Goal: Transaction & Acquisition: Purchase product/service

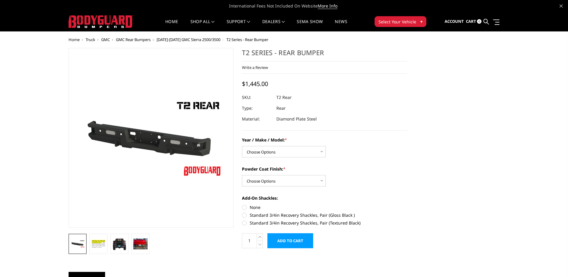
click at [145, 40] on span "GMC Rear Bumpers" at bounding box center [133, 39] width 35 height 5
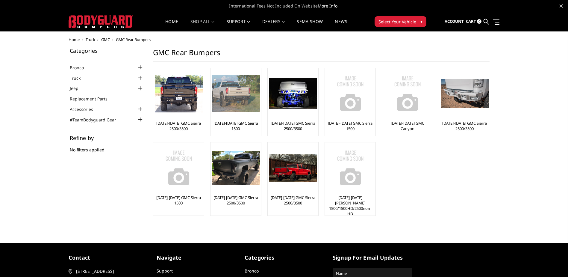
click at [249, 97] on img at bounding box center [236, 93] width 48 height 37
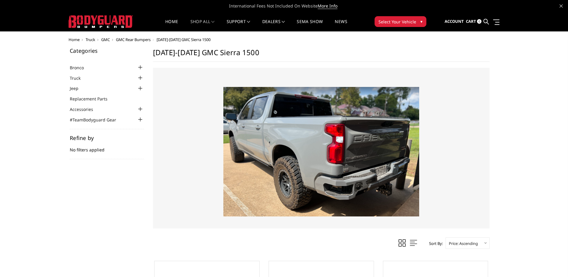
click at [377, 192] on img at bounding box center [321, 151] width 196 height 129
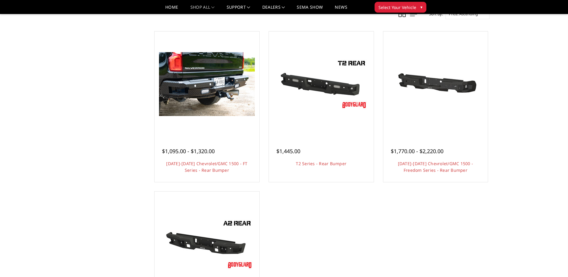
scroll to position [210, 0]
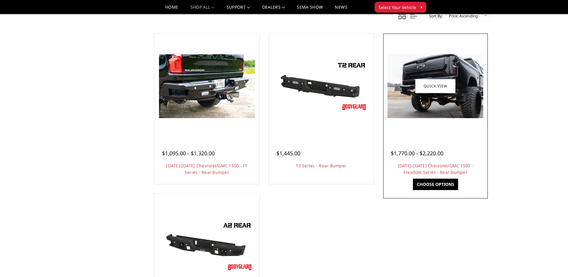
click at [454, 116] on img at bounding box center [436, 86] width 96 height 64
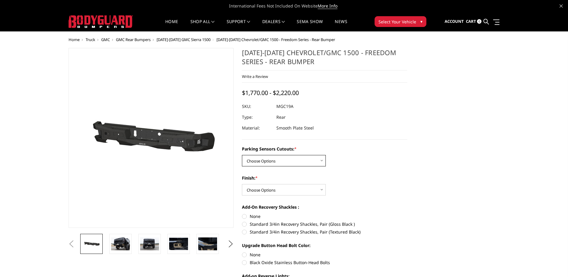
click at [289, 162] on select "Choose Options Yes - I have parking sensors No - I do NOT have parking sensors" at bounding box center [284, 160] width 84 height 11
select select "1665"
click at [242, 155] on select "Choose Options Yes - I have parking sensors No - I do NOT have parking sensors" at bounding box center [284, 160] width 84 height 11
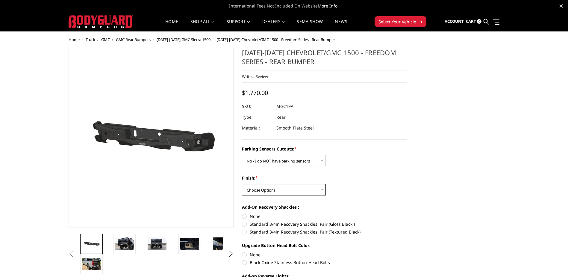
click at [280, 189] on select "Choose Options Bare Metal Texture Black Powder Coat" at bounding box center [284, 189] width 84 height 11
select select "1611"
click at [242, 184] on select "Choose Options Bare Metal Texture Black Powder Coat" at bounding box center [284, 189] width 84 height 11
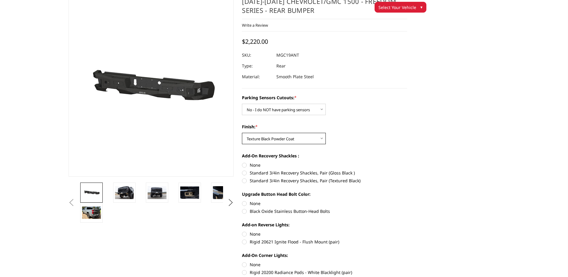
scroll to position [30, 0]
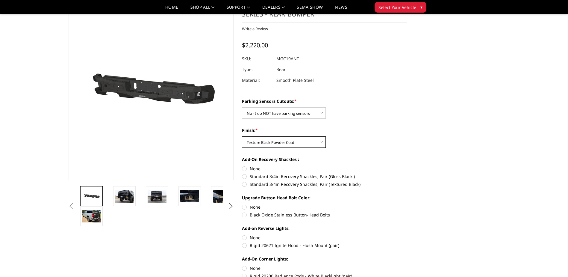
click at [279, 147] on select "Choose Options Bare Metal Texture Black Powder Coat" at bounding box center [284, 141] width 84 height 11
click at [242, 136] on select "Choose Options Bare Metal Texture Black Powder Coat" at bounding box center [284, 141] width 84 height 11
click at [258, 143] on select "Choose Options Bare Metal Texture Black Powder Coat" at bounding box center [284, 141] width 84 height 11
click at [242, 136] on select "Choose Options Bare Metal Texture Black Powder Coat" at bounding box center [284, 141] width 84 height 11
click at [271, 144] on select "Choose Options Bare Metal Texture Black Powder Coat" at bounding box center [284, 141] width 84 height 11
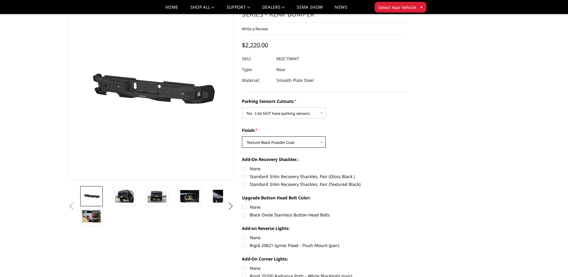
select select "1610"
click at [242, 136] on select "Choose Options Bare Metal Texture Black Powder Coat" at bounding box center [284, 141] width 84 height 11
click at [245, 176] on label "Standard 3/4in Recovery Shackles, Pair (Gloss Black )" at bounding box center [324, 176] width 165 height 6
click at [407, 166] on input "Standard 3/4in Recovery Shackles, Pair (Gloss Black )" at bounding box center [407, 165] width 0 height 0
radio input "true"
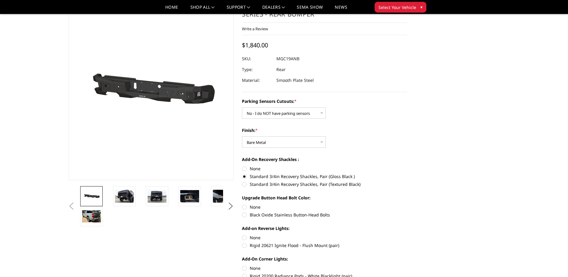
click at [248, 216] on label "Black Oxide Stainless Button-Head Bolts" at bounding box center [324, 214] width 165 height 6
click at [407, 204] on input "Black Oxide Stainless Button-Head Bolts" at bounding box center [407, 204] width 0 height 0
radio input "true"
click at [248, 238] on label "None" at bounding box center [324, 237] width 165 height 6
click at [242, 235] on input "None" at bounding box center [242, 234] width 0 height 0
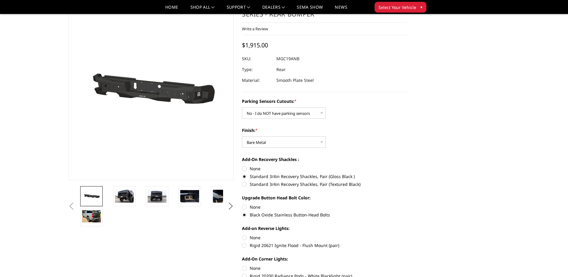
radio input "true"
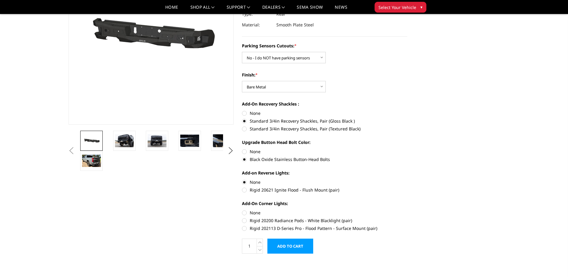
scroll to position [90, 0]
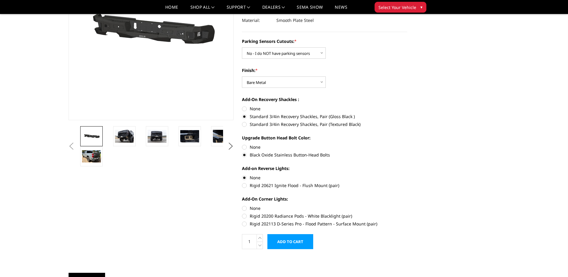
click at [244, 207] on label "None" at bounding box center [324, 208] width 165 height 6
click at [242, 205] on input "None" at bounding box center [242, 205] width 0 height 0
radio input "true"
click at [188, 135] on img at bounding box center [189, 136] width 19 height 12
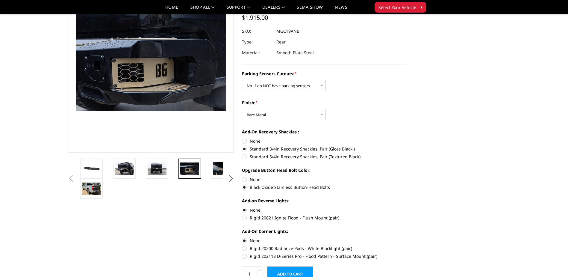
scroll to position [60, 0]
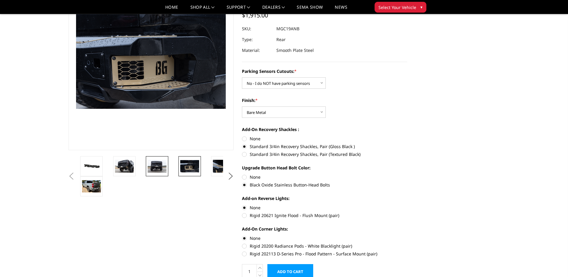
click at [152, 167] on img at bounding box center [157, 166] width 19 height 13
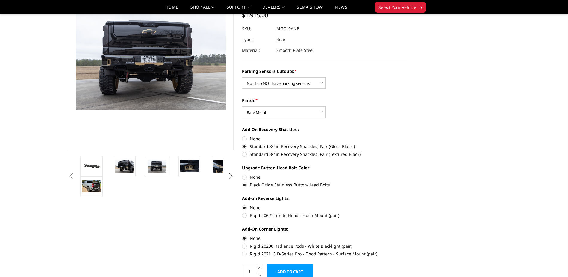
scroll to position [59, 0]
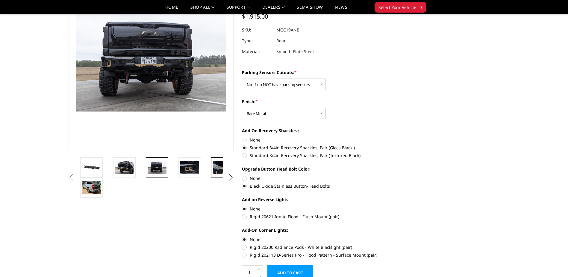
click at [217, 165] on img at bounding box center [222, 167] width 19 height 13
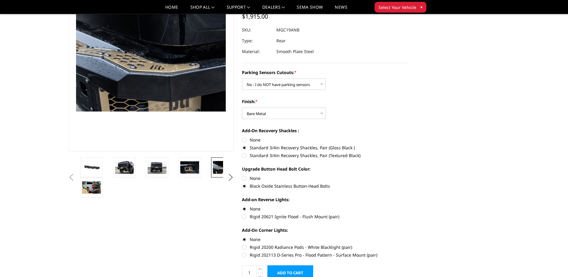
scroll to position [58, 0]
click at [95, 193] on img at bounding box center [91, 188] width 19 height 13
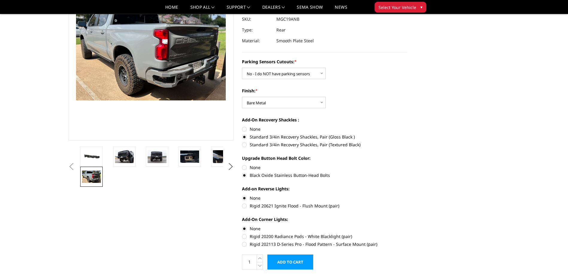
scroll to position [59, 0]
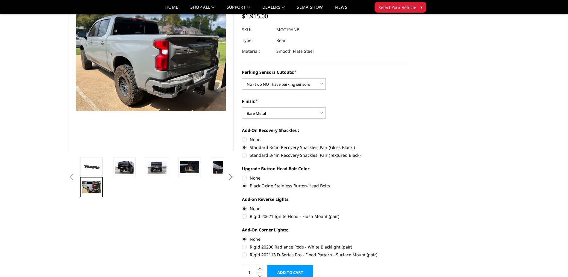
click at [247, 215] on label "Rigid 20621 Ignite Flood - Flush Mount (pair)" at bounding box center [324, 216] width 165 height 6
click at [407, 205] on input "Rigid 20621 Ignite Flood - Flush Mount (pair)" at bounding box center [407, 205] width 0 height 0
radio input "true"
click at [244, 208] on label "None" at bounding box center [324, 208] width 165 height 6
click at [242, 205] on input "None" at bounding box center [242, 205] width 0 height 0
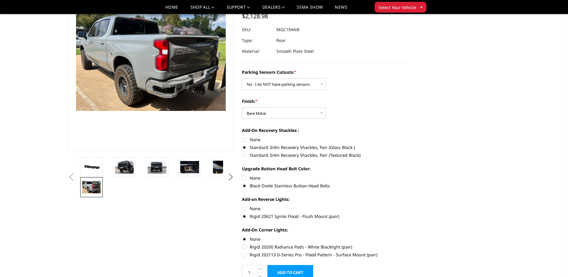
radio input "true"
click at [246, 255] on label "Rigid 202113 D-Series Pro - Flood Pattern - Surface Mount (pair)" at bounding box center [324, 254] width 165 height 6
click at [407, 244] on input "Rigid 202113 D-Series Pro - Flood Pattern - Surface Mount (pair)" at bounding box center [407, 244] width 0 height 0
radio input "true"
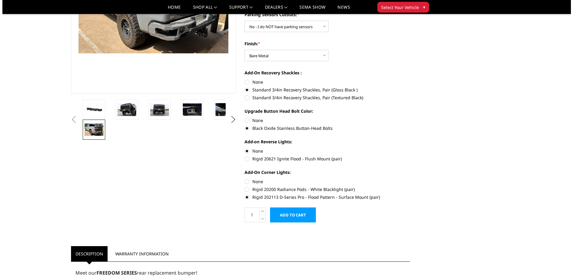
scroll to position [119, 0]
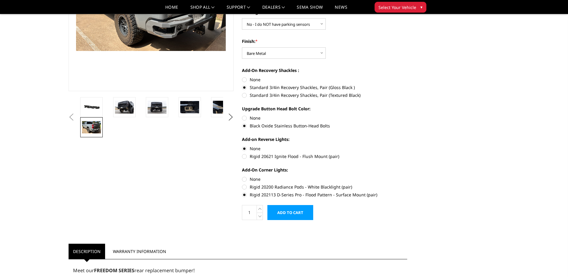
click at [288, 213] on input "Add to Cart" at bounding box center [290, 212] width 46 height 15
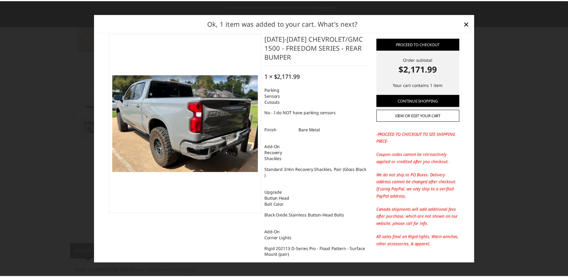
scroll to position [0, 0]
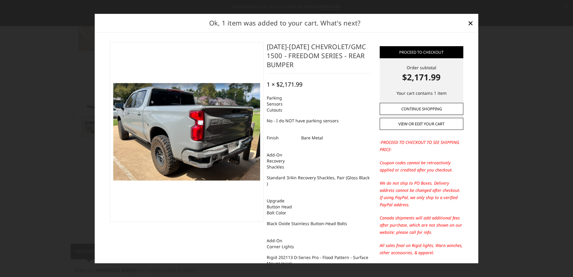
click at [424, 109] on link "Continue Shopping" at bounding box center [421, 109] width 84 height 12
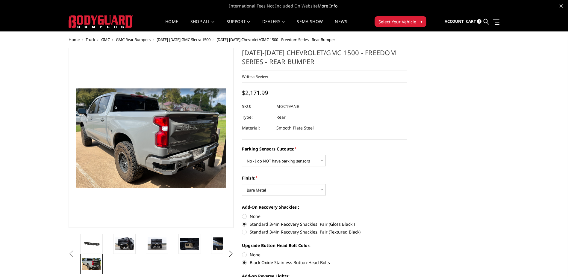
click at [472, 25] on link "Cart 1" at bounding box center [474, 21] width 16 height 16
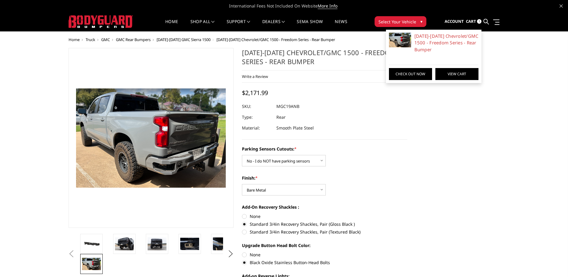
click at [452, 75] on link "View Cart" at bounding box center [457, 74] width 43 height 12
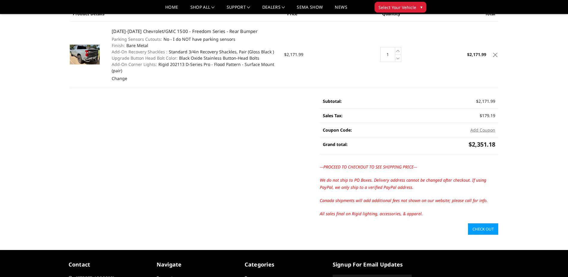
scroll to position [60, 0]
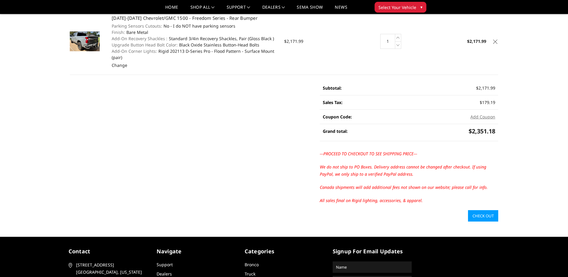
click at [485, 216] on link "Check out" at bounding box center [483, 215] width 30 height 11
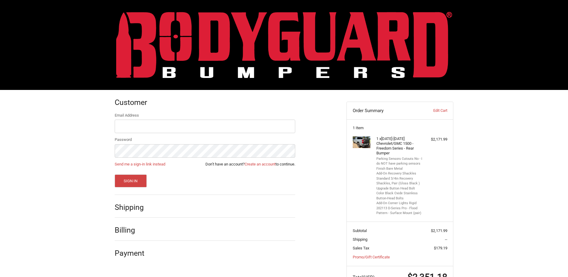
scroll to position [24, 0]
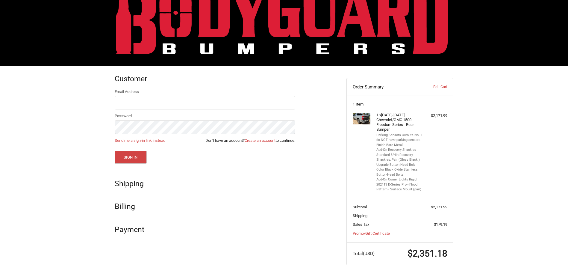
click at [158, 23] on img at bounding box center [284, 21] width 336 height 66
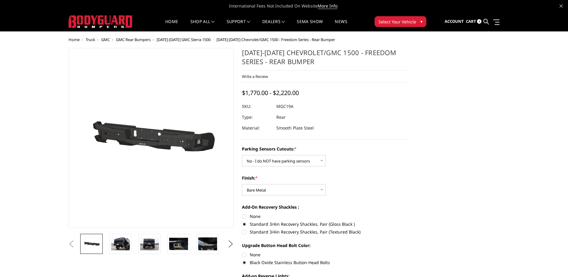
select select "1665"
select select "1610"
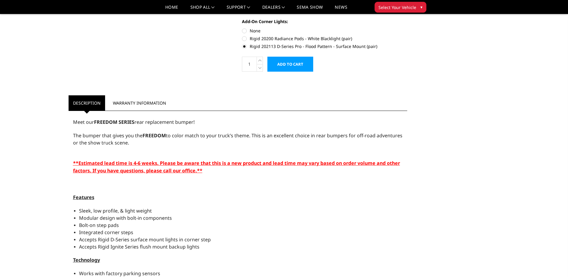
scroll to position [270, 0]
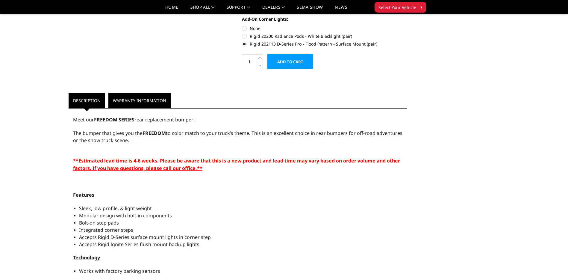
click at [129, 102] on link "Warranty Information" at bounding box center [139, 100] width 62 height 15
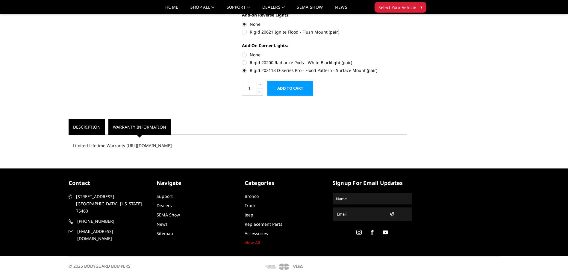
click at [89, 122] on link "Description" at bounding box center [87, 126] width 37 height 15
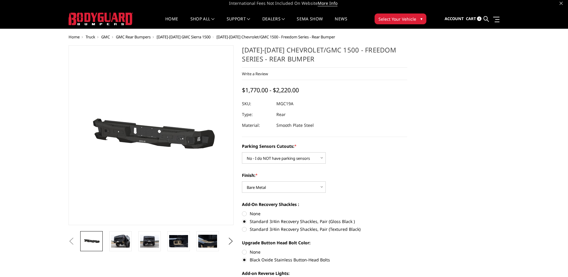
scroll to position [0, 0]
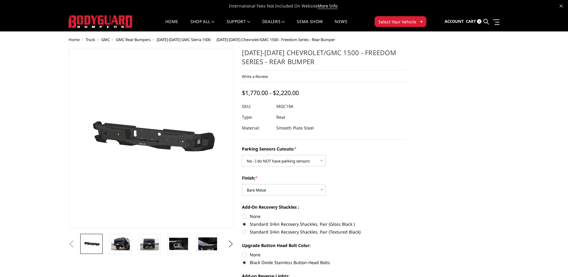
click at [103, 40] on span "GMC" at bounding box center [105, 39] width 9 height 5
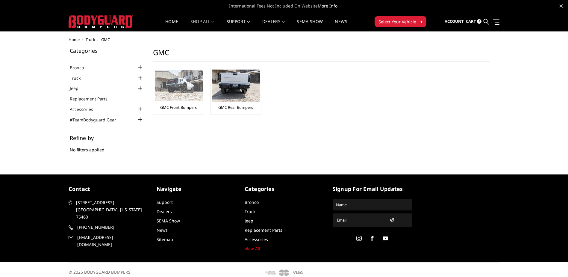
click at [185, 89] on img at bounding box center [179, 85] width 48 height 31
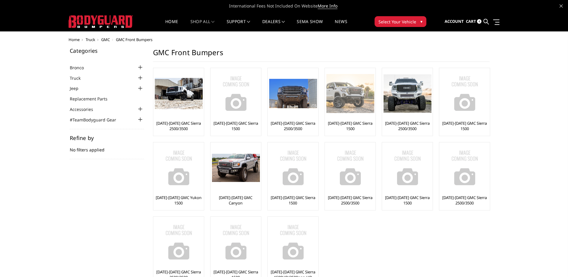
click at [352, 105] on img at bounding box center [350, 93] width 48 height 39
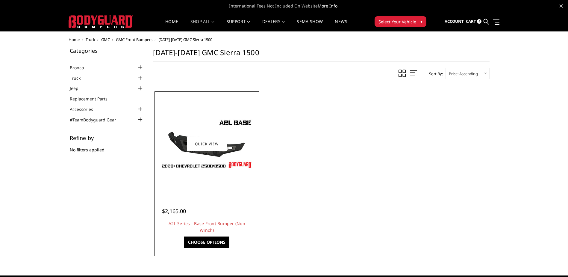
click at [207, 166] on img at bounding box center [207, 144] width 96 height 54
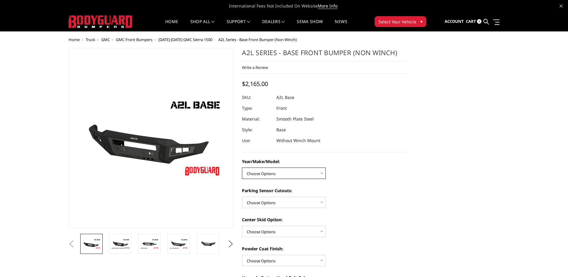
click at [267, 175] on select "Choose Options Chevrolet 15-19 2500/3500 Chevrolet 19-21 1500 Chevrolet 15-20 C…" at bounding box center [284, 172] width 84 height 11
select select "4340"
click at [242, 167] on select "Choose Options Chevrolet 15-19 2500/3500 Chevrolet 19-21 1500 Chevrolet 15-20 C…" at bounding box center [284, 172] width 84 height 11
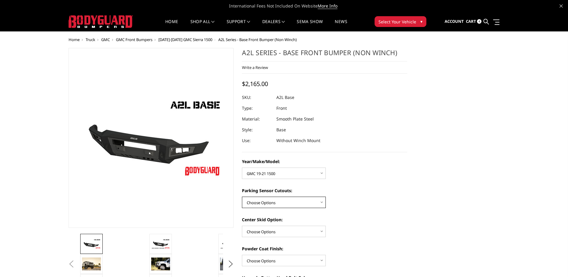
click at [298, 202] on select "Choose Options Yes - With Parking Sensor Cutouts No - Without Parking Sensor Cu…" at bounding box center [284, 201] width 84 height 11
select select "4329"
click at [242, 196] on select "Choose Options Yes - With Parking Sensor Cutouts No - Without Parking Sensor Cu…" at bounding box center [284, 201] width 84 height 11
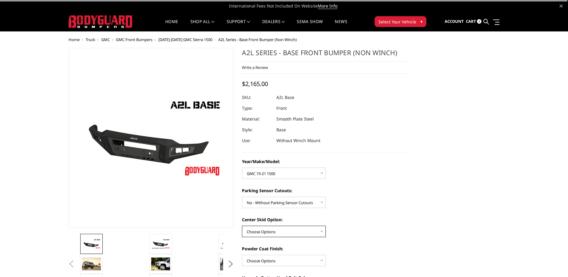
click at [274, 232] on select "Choose Options Single Light Bar Cutout" at bounding box center [284, 231] width 84 height 11
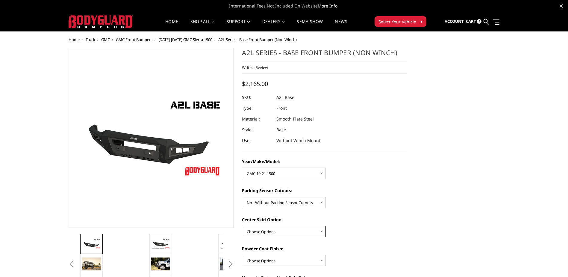
click at [242, 226] on select "Choose Options Single Light Bar Cutout" at bounding box center [284, 231] width 84 height 11
click at [348, 234] on div "Center Skid Option: Choose Options Single Light Bar Cutout" at bounding box center [324, 226] width 165 height 21
click at [320, 229] on select "Choose Options Single Light Bar Cutout" at bounding box center [284, 231] width 84 height 11
select select "4304"
click at [242, 226] on select "Choose Options Single Light Bar Cutout" at bounding box center [284, 231] width 84 height 11
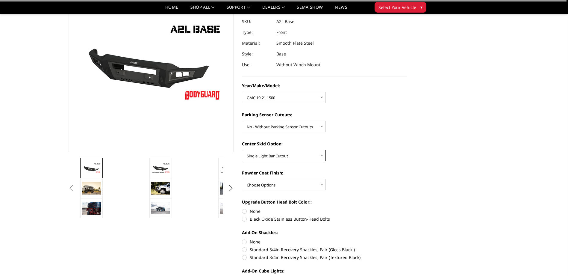
scroll to position [60, 0]
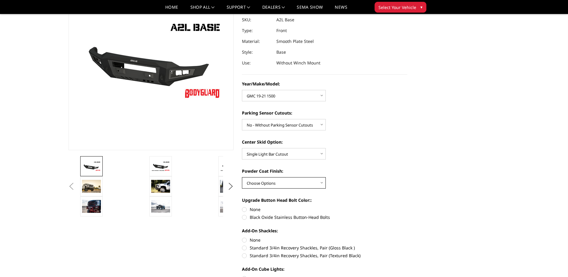
click at [303, 186] on select "Choose Options Bare metal (included) Texture Black Powder Coat" at bounding box center [284, 182] width 84 height 11
select select "4285"
click at [242, 177] on select "Choose Options Bare metal (included) Texture Black Powder Coat" at bounding box center [284, 182] width 84 height 11
click at [247, 217] on label "Black Oxide Stainless Button-Head Bolts" at bounding box center [324, 217] width 165 height 6
click at [407, 206] on input "Black Oxide Stainless Button-Head Bolts" at bounding box center [407, 206] width 0 height 0
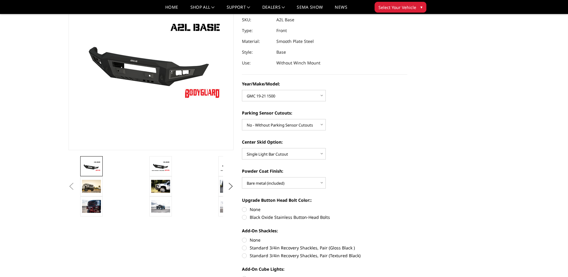
radio input "true"
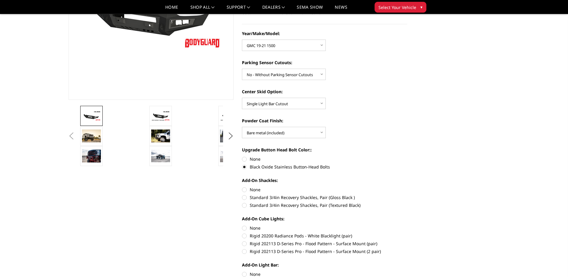
scroll to position [120, 0]
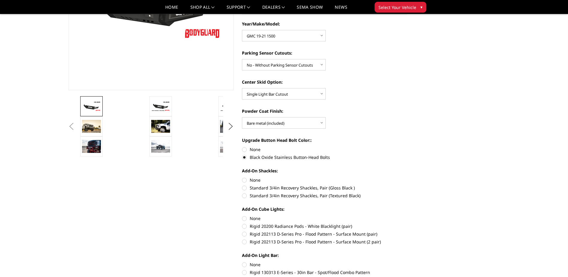
click at [247, 189] on label "Standard 3/4in Recovery Shackles, Pair (Gloss Black )" at bounding box center [324, 188] width 165 height 6
click at [407, 177] on input "Standard 3/4in Recovery Shackles, Pair (Gloss Black )" at bounding box center [407, 177] width 0 height 0
radio input "true"
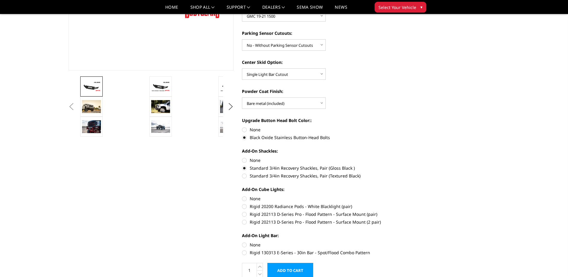
scroll to position [150, 0]
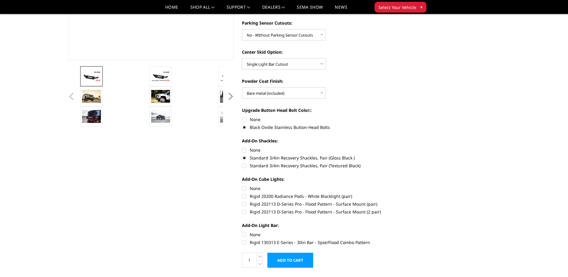
click at [247, 242] on label "Rigid 130313 E-Series - 30in Bar - Spot/Flood Combo Pattern" at bounding box center [324, 242] width 165 height 6
click at [407, 232] on input "Rigid 130313 E-Series - 30in Bar - Spot/Flood Combo Pattern" at bounding box center [407, 231] width 0 height 0
radio input "true"
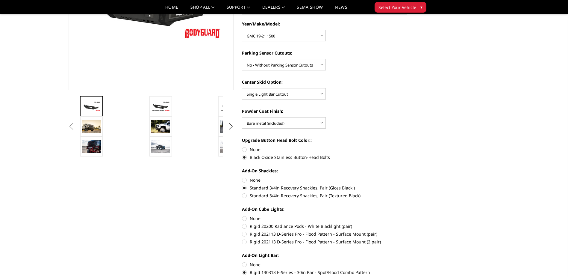
scroll to position [30, 0]
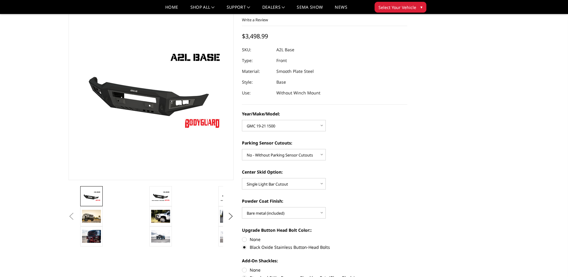
click at [76, 216] on button "Previous" at bounding box center [71, 216] width 9 height 9
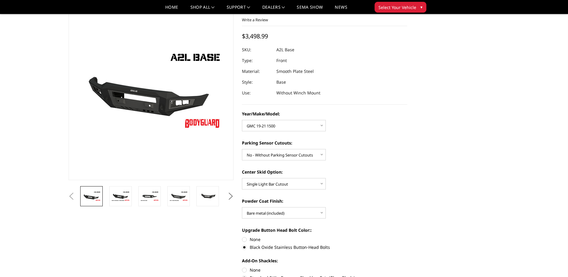
click at [231, 193] on button "Next" at bounding box center [230, 196] width 9 height 9
click at [181, 198] on img at bounding box center [178, 196] width 19 height 13
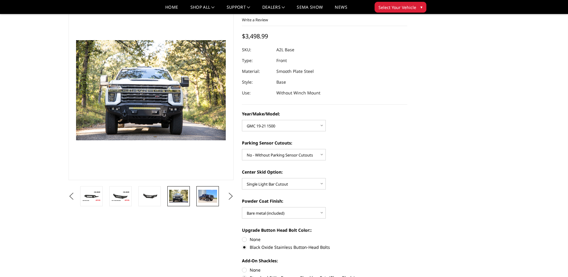
click at [203, 198] on img at bounding box center [207, 196] width 19 height 13
